Goal: Information Seeking & Learning: Learn about a topic

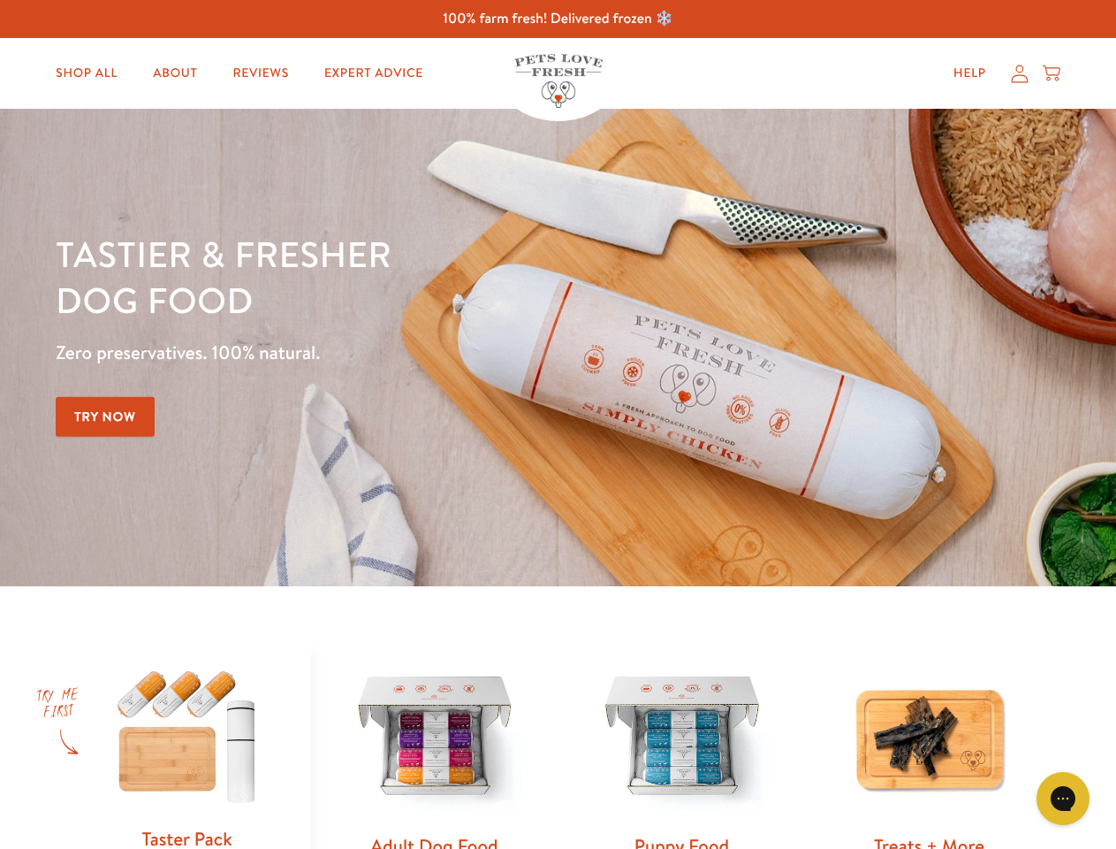
click at [558, 424] on div "Tastier & fresher dog food Zero preservatives. 100% natural. Try Now" at bounding box center [391, 347] width 670 height 233
click at [1063, 798] on icon "Gorgias live chat" at bounding box center [1063, 797] width 17 height 17
